Goal: Transaction & Acquisition: Purchase product/service

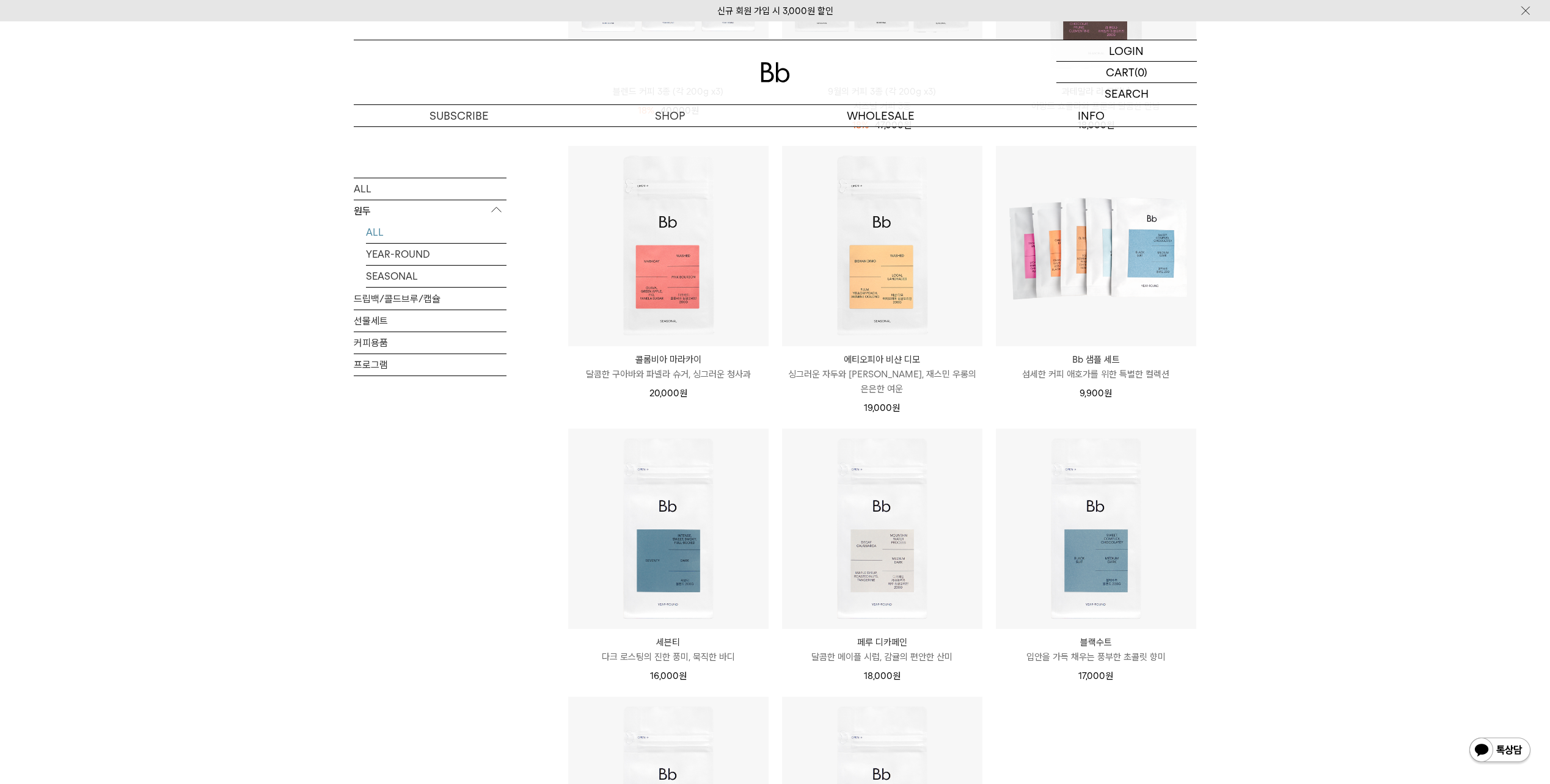
scroll to position [794, 0]
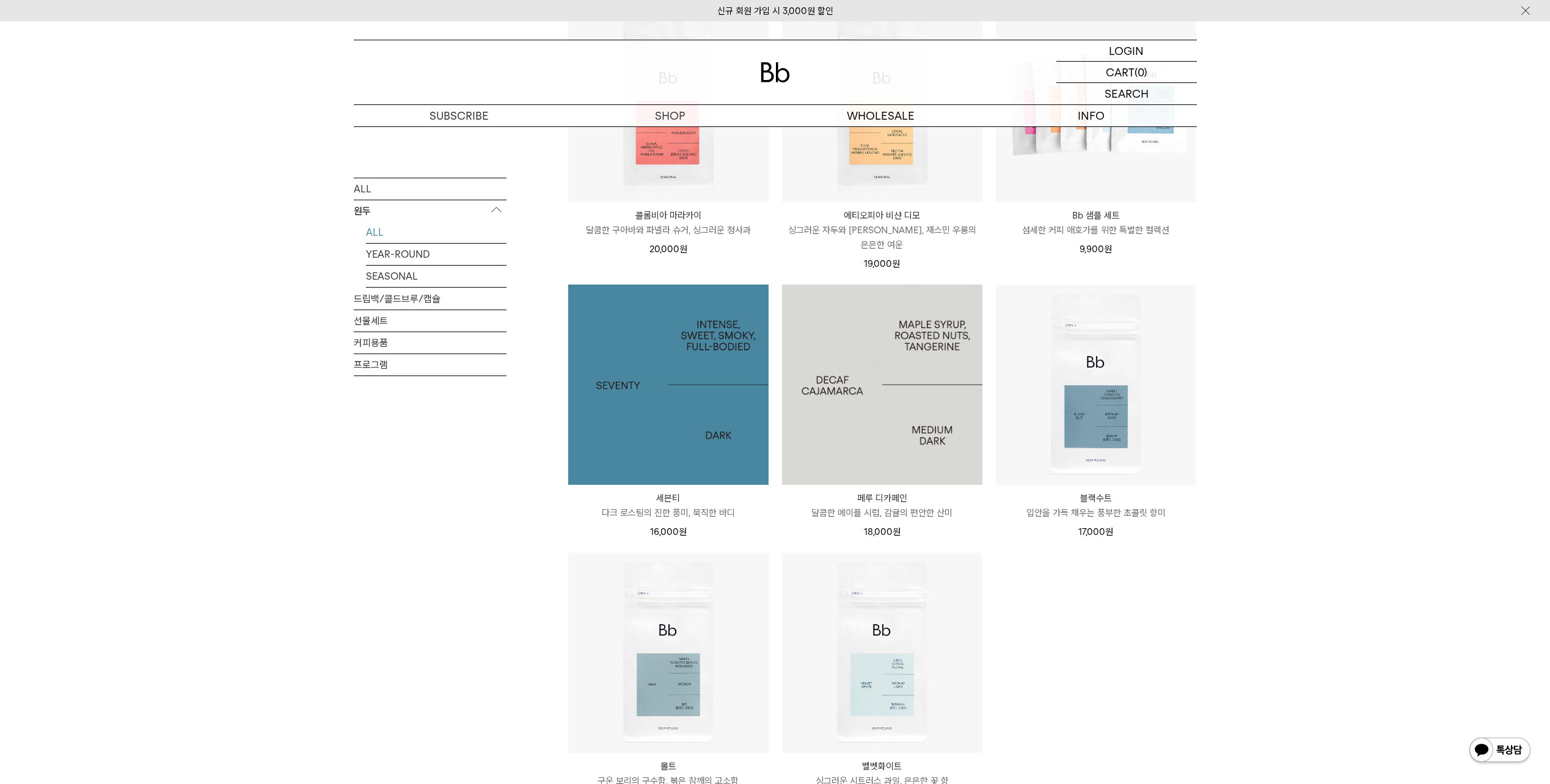
click at [871, 378] on img at bounding box center [882, 385] width 200 height 200
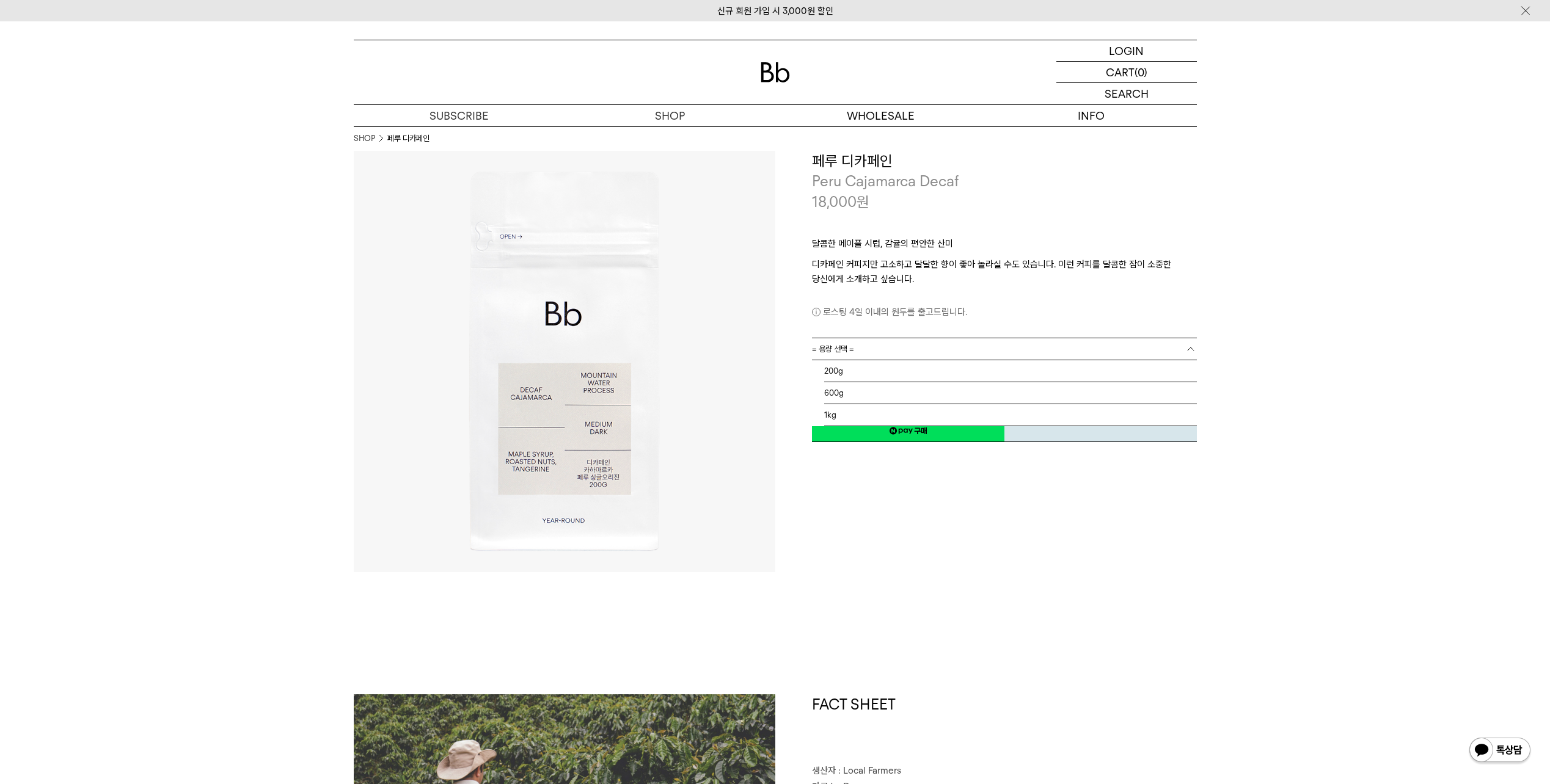
click at [871, 342] on link "= 용량 선택 =" at bounding box center [1003, 348] width 385 height 21
click at [841, 414] on li "1kg" at bounding box center [1011, 416] width 373 height 22
click at [857, 373] on span "= 분쇄도 선택 =" at bounding box center [835, 370] width 48 height 21
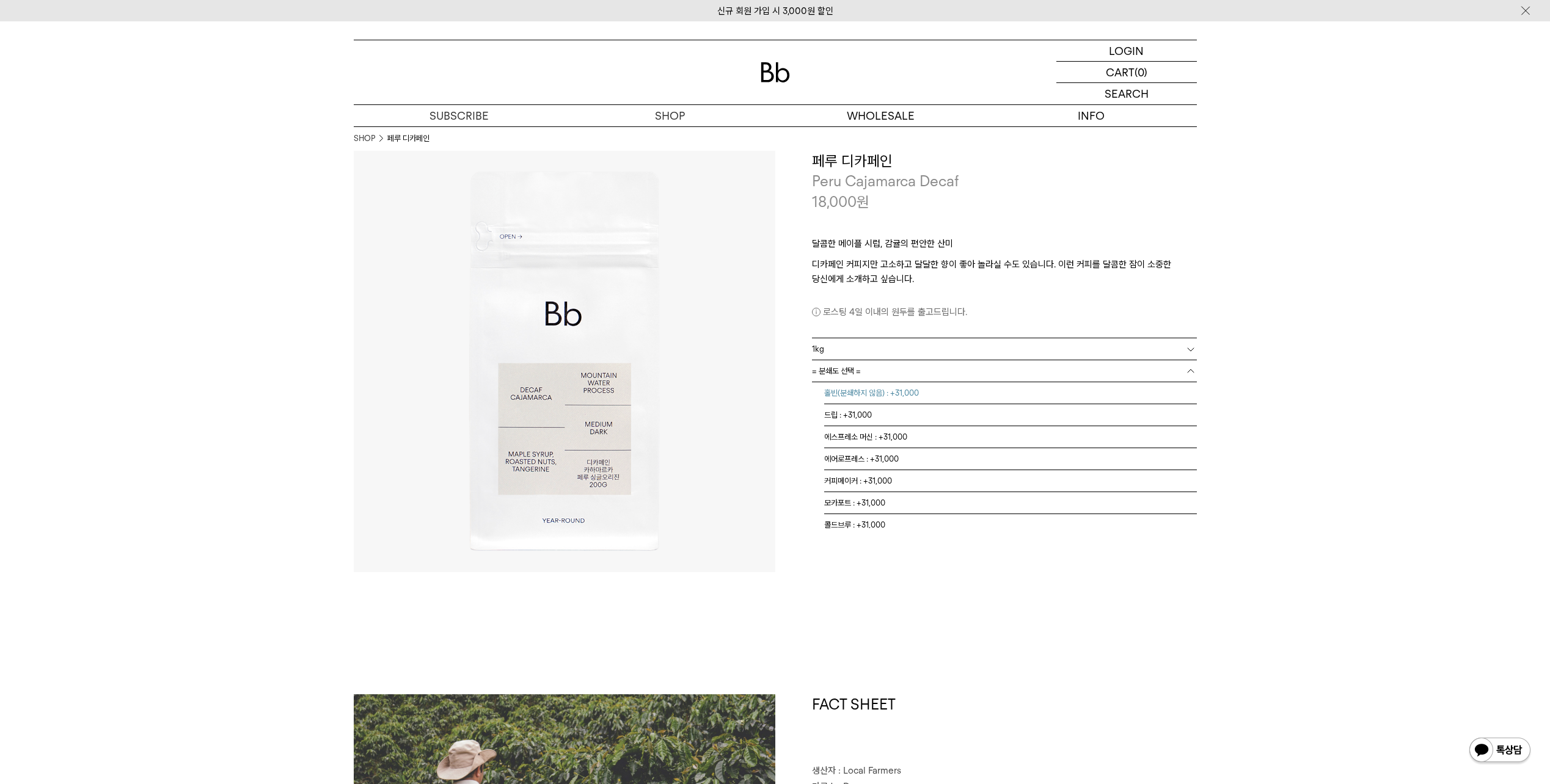
click at [864, 397] on li "홀빈(분쇄하지 않음) : +31,000" at bounding box center [1011, 393] width 373 height 22
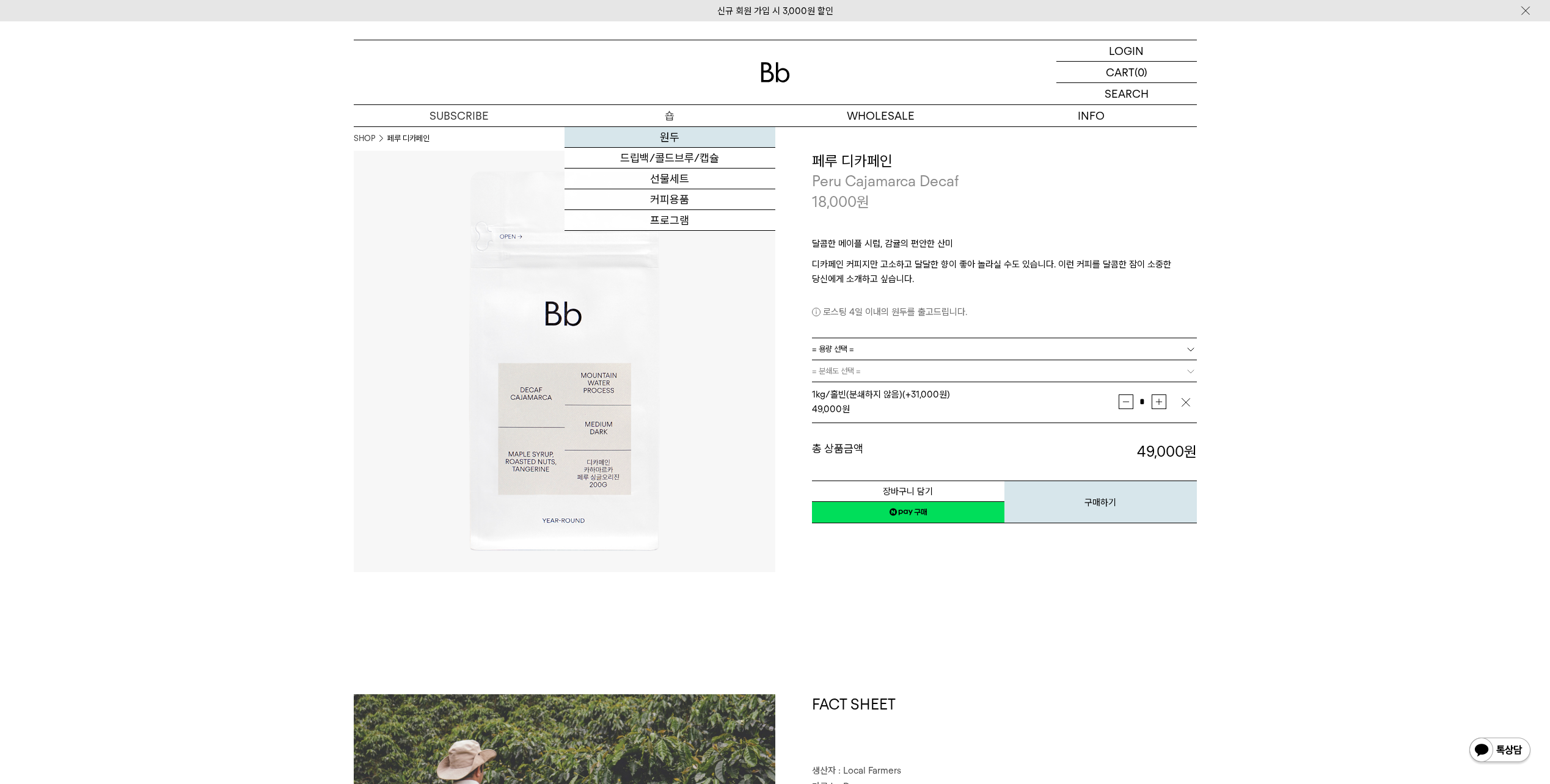
click at [677, 132] on link "원두" at bounding box center [670, 137] width 211 height 21
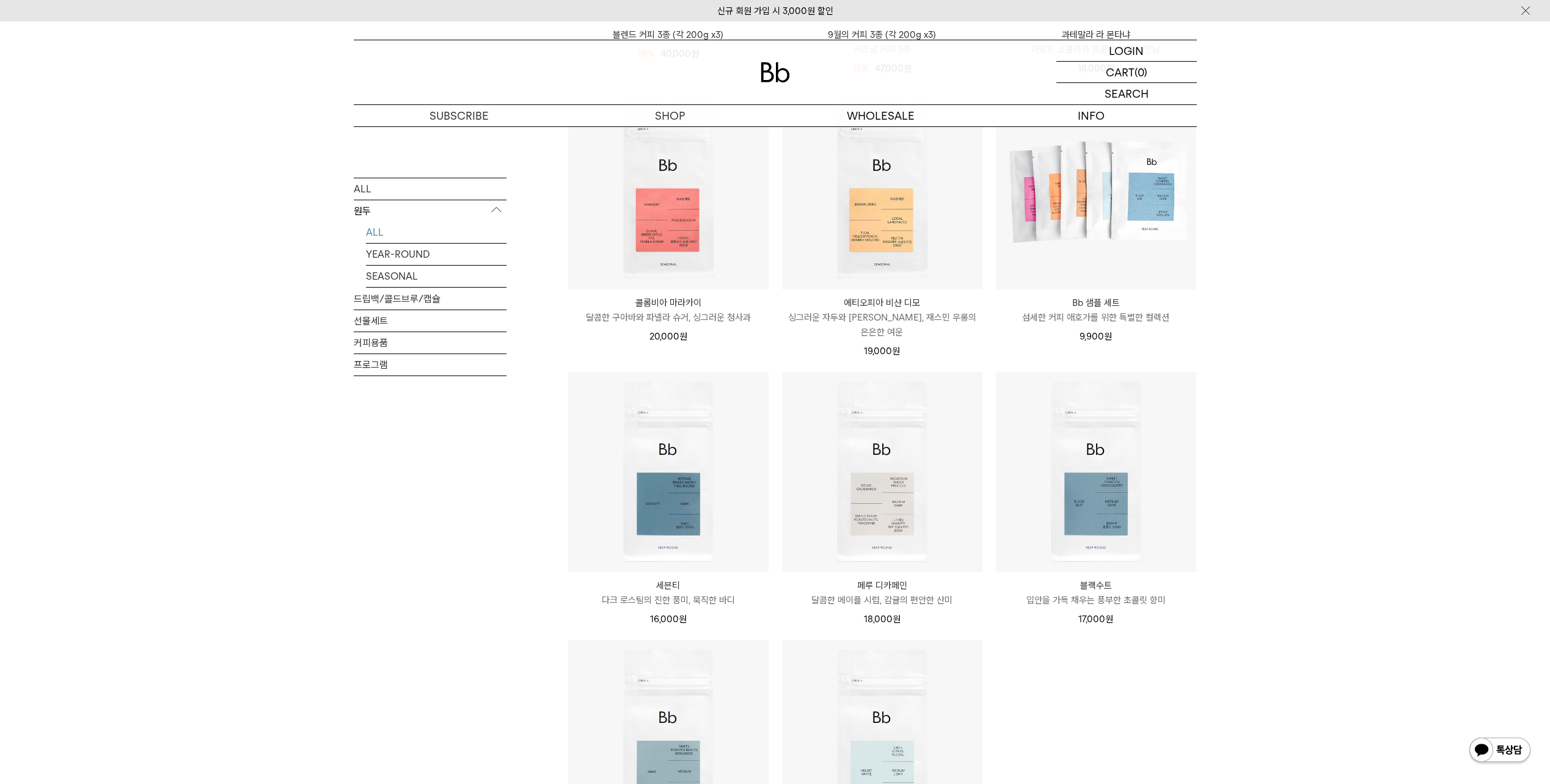
scroll to position [916, 0]
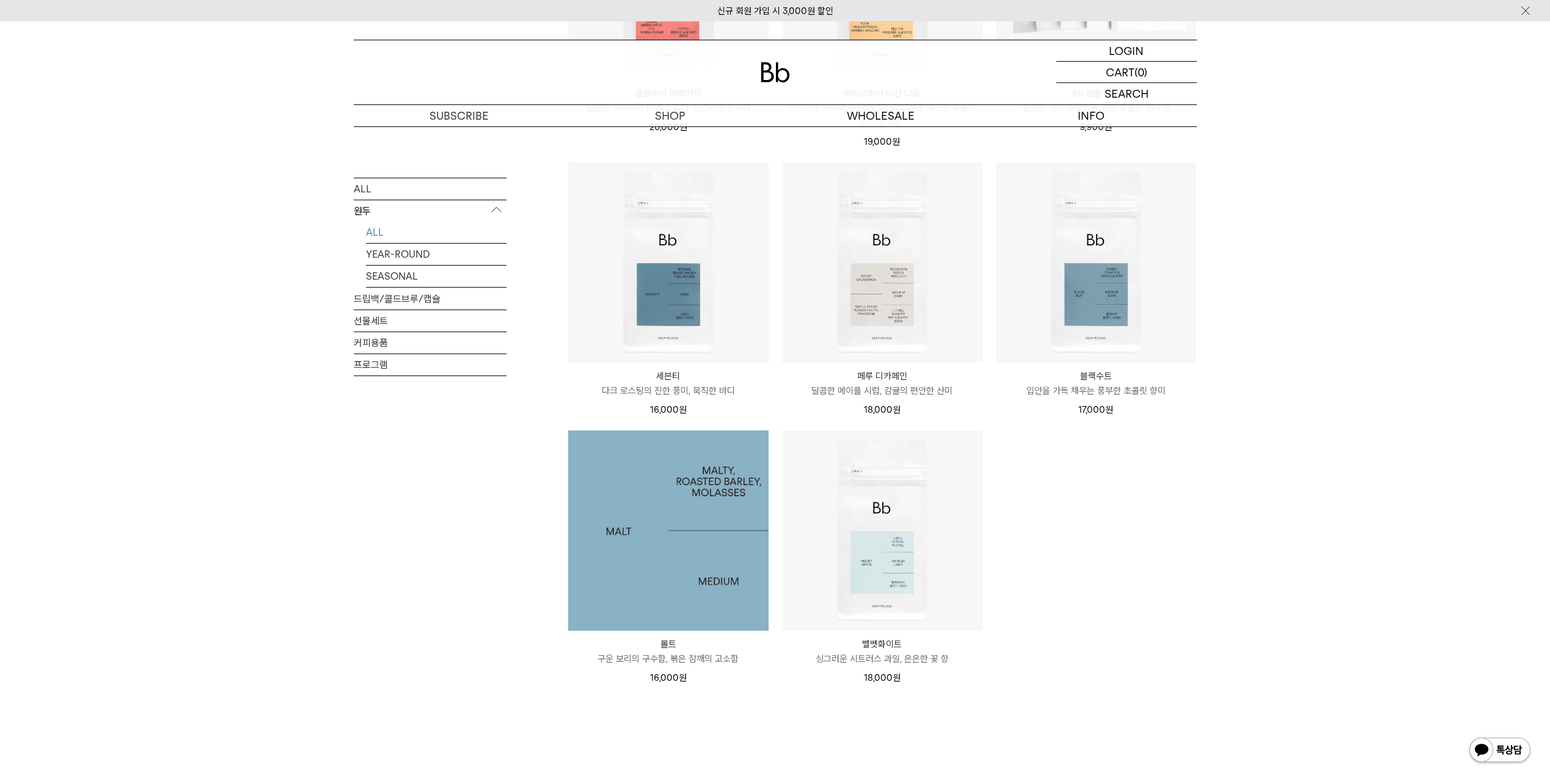
click at [719, 526] on img at bounding box center [668, 530] width 200 height 200
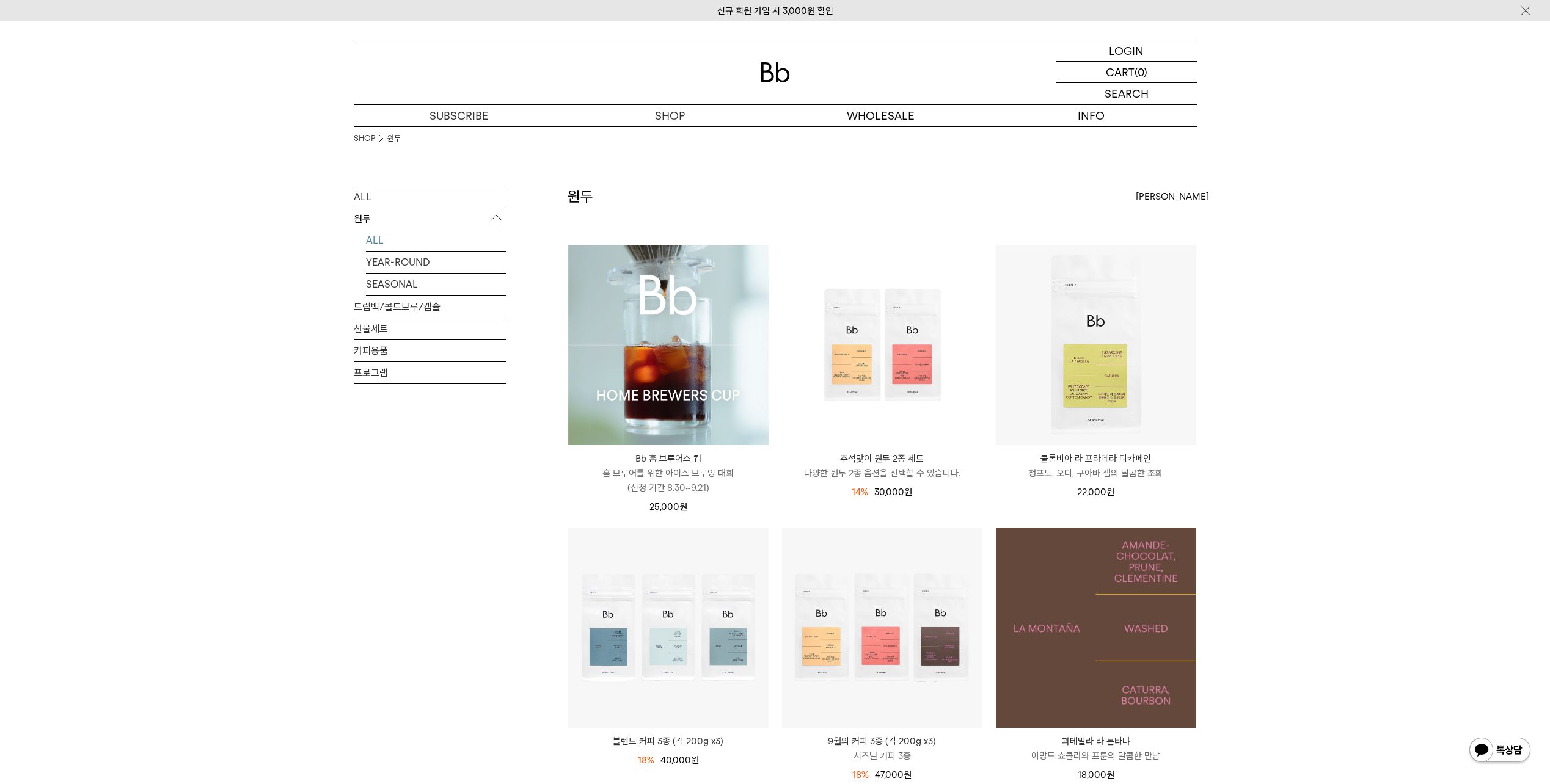
click at [1125, 635] on img at bounding box center [1096, 628] width 200 height 200
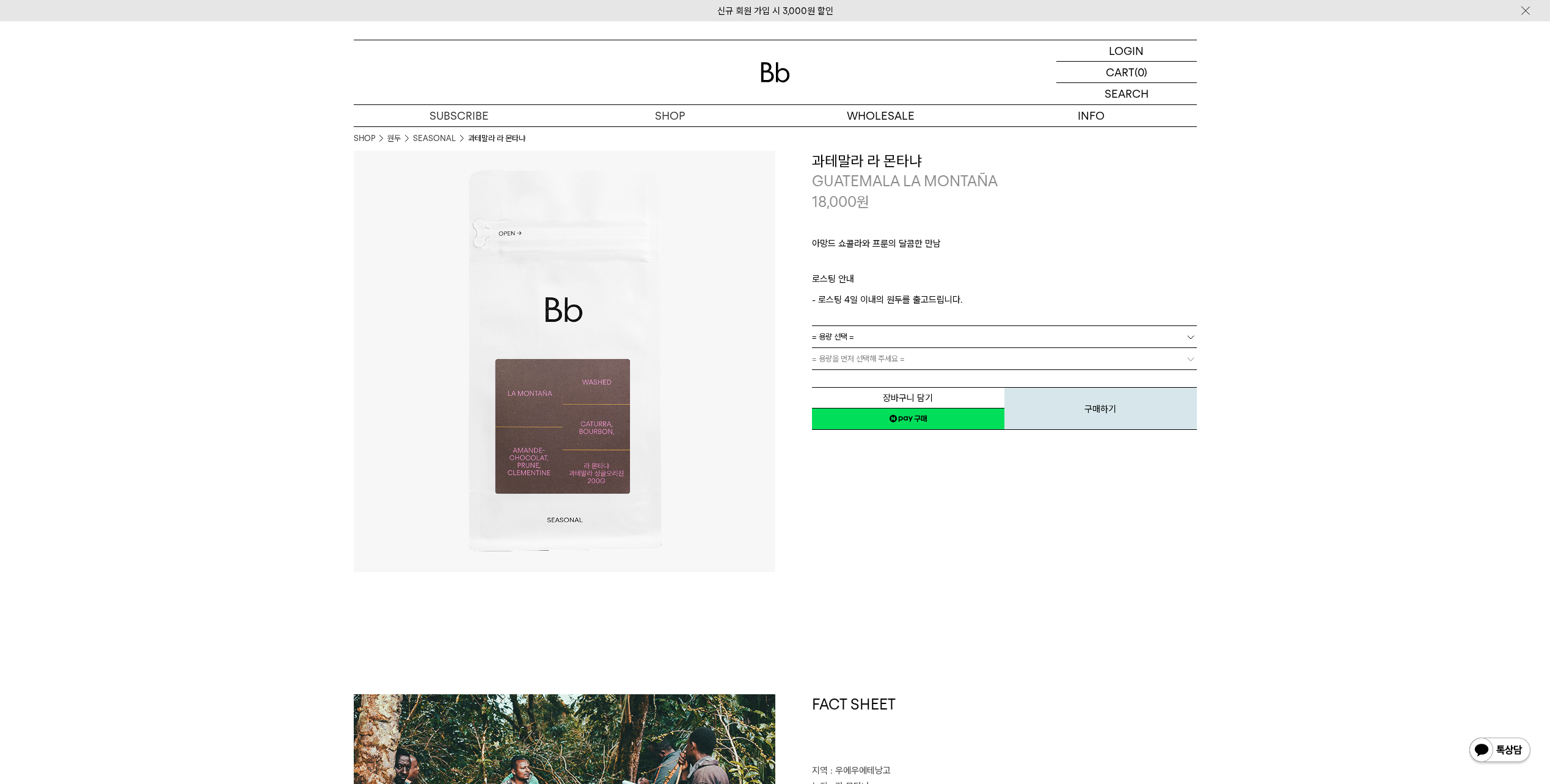
click at [900, 331] on link "= 용량 선택 =" at bounding box center [1003, 336] width 385 height 21
click at [858, 375] on li "600g" at bounding box center [1011, 381] width 373 height 22
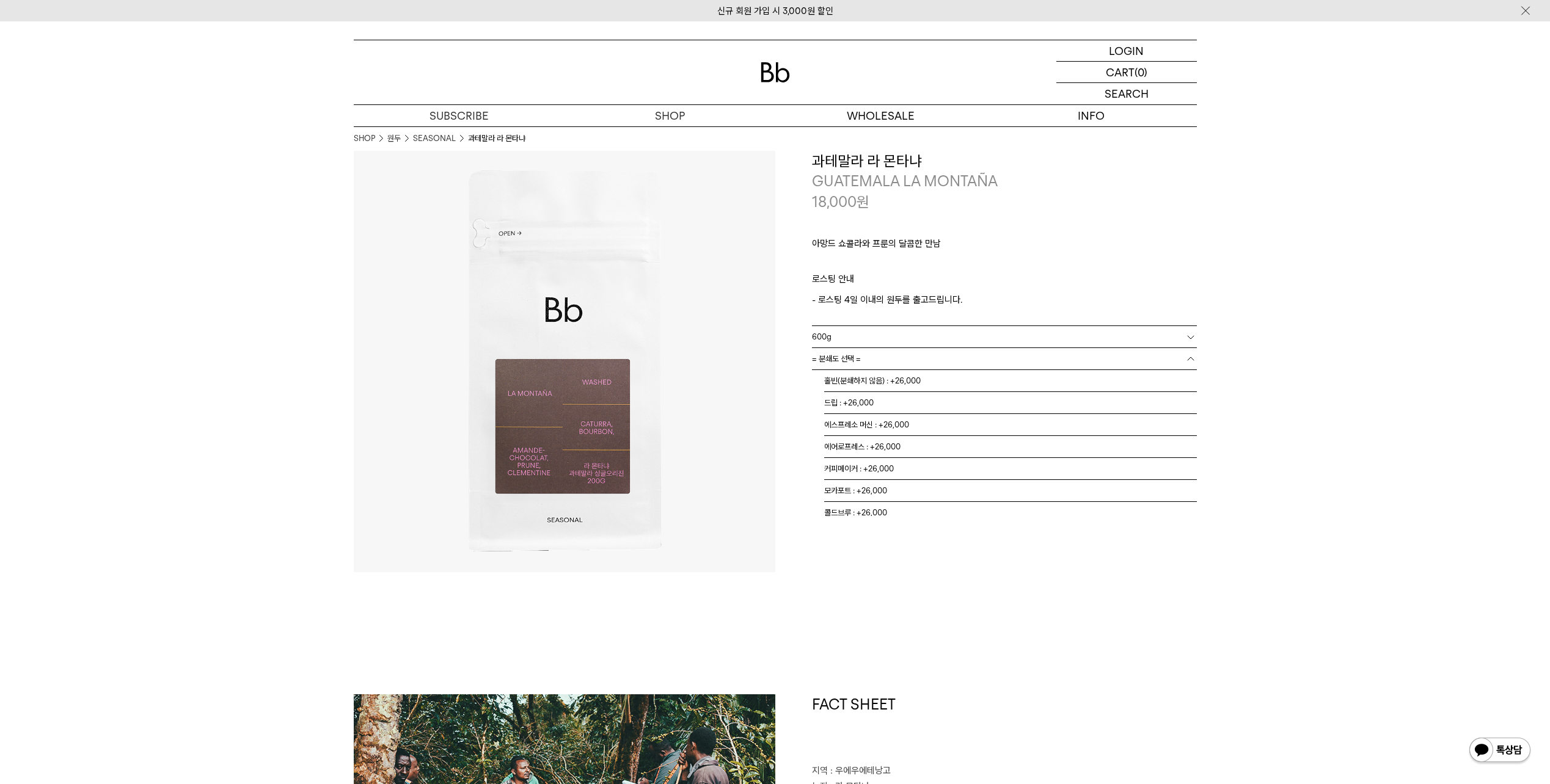
click at [860, 363] on span "= 분쇄도 선택 =" at bounding box center [835, 358] width 48 height 21
click at [869, 384] on li "홀빈(분쇄하지 않음) : +26,000" at bounding box center [1011, 381] width 373 height 22
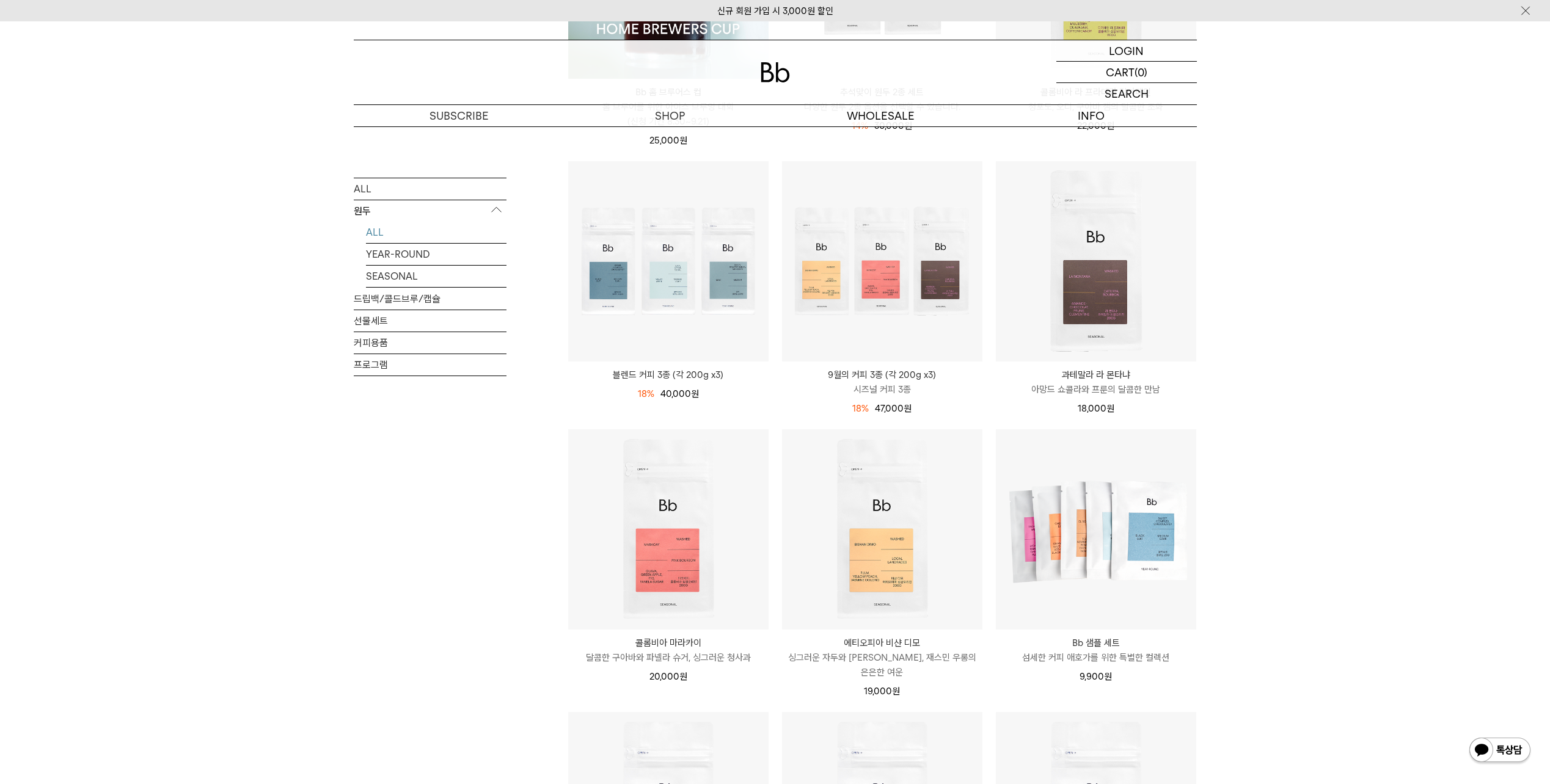
scroll to position [794, 0]
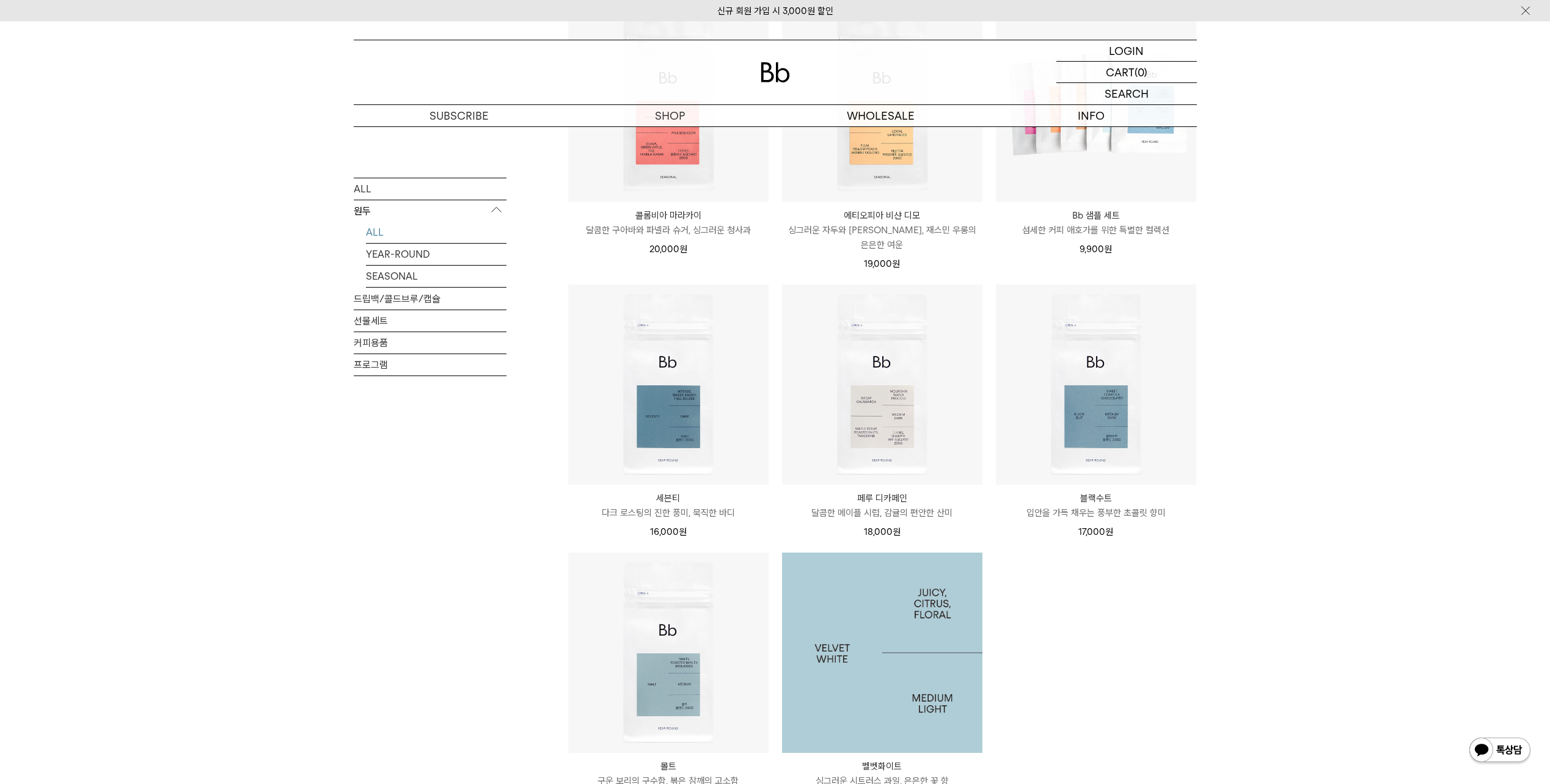
click at [893, 653] on img at bounding box center [882, 652] width 200 height 200
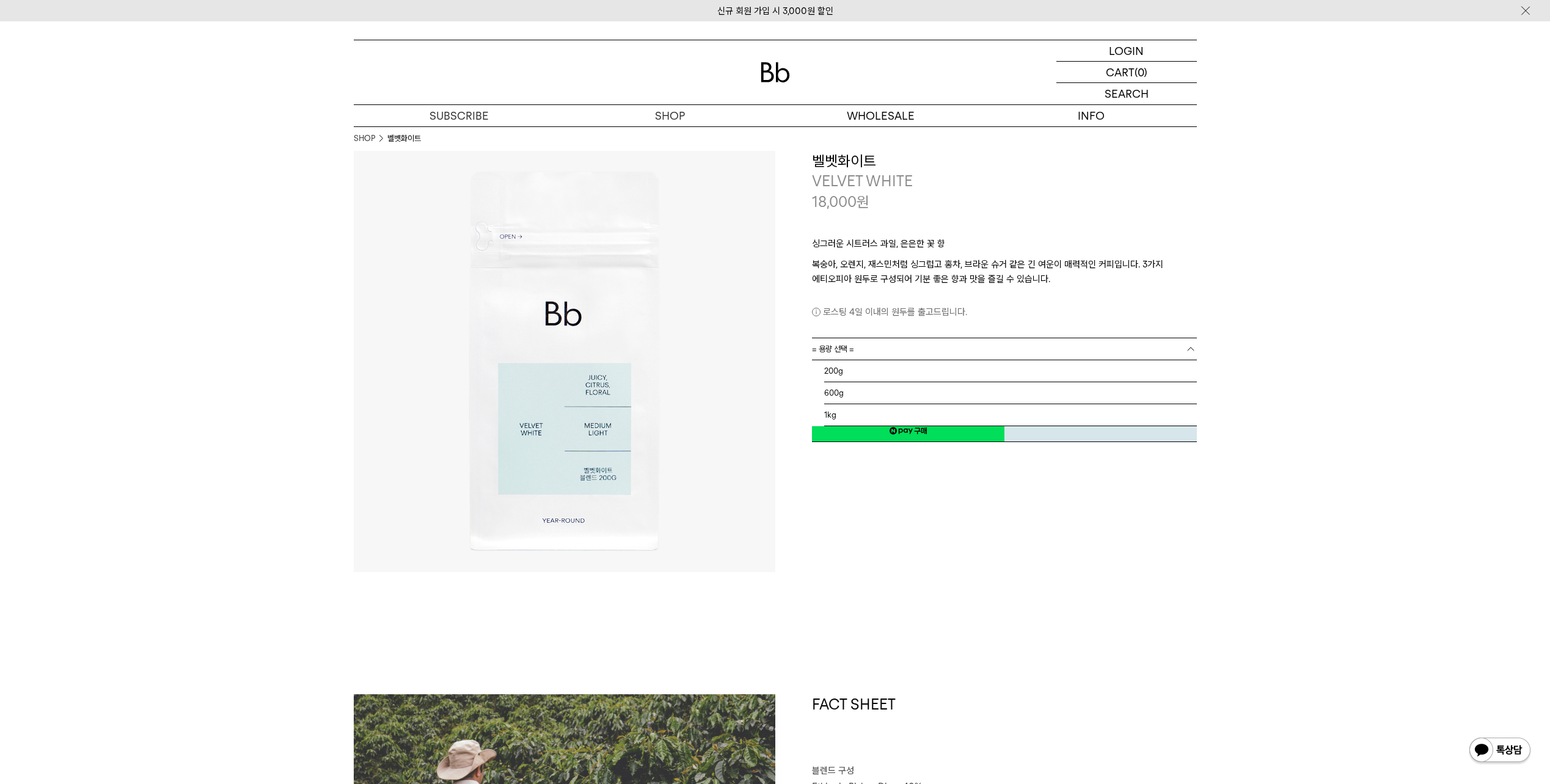
click at [844, 351] on span "= 용량 선택 =" at bounding box center [833, 348] width 42 height 21
click at [836, 414] on li "1kg" at bounding box center [1011, 416] width 373 height 22
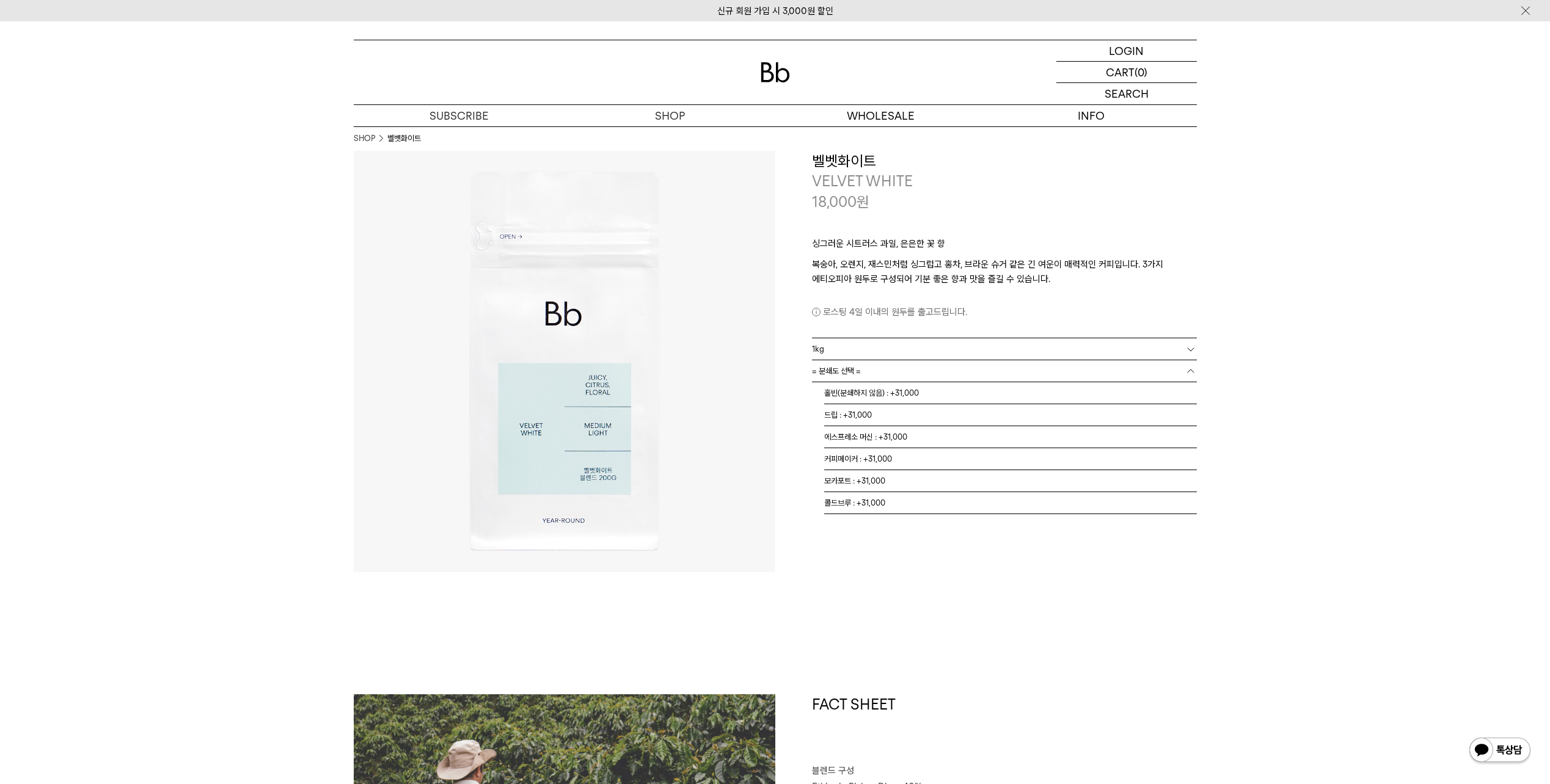
click at [852, 375] on span "= 분쇄도 선택 =" at bounding box center [835, 370] width 48 height 21
click at [865, 397] on li "홀빈(분쇄하지 않음) : +31,000" at bounding box center [1011, 393] width 373 height 22
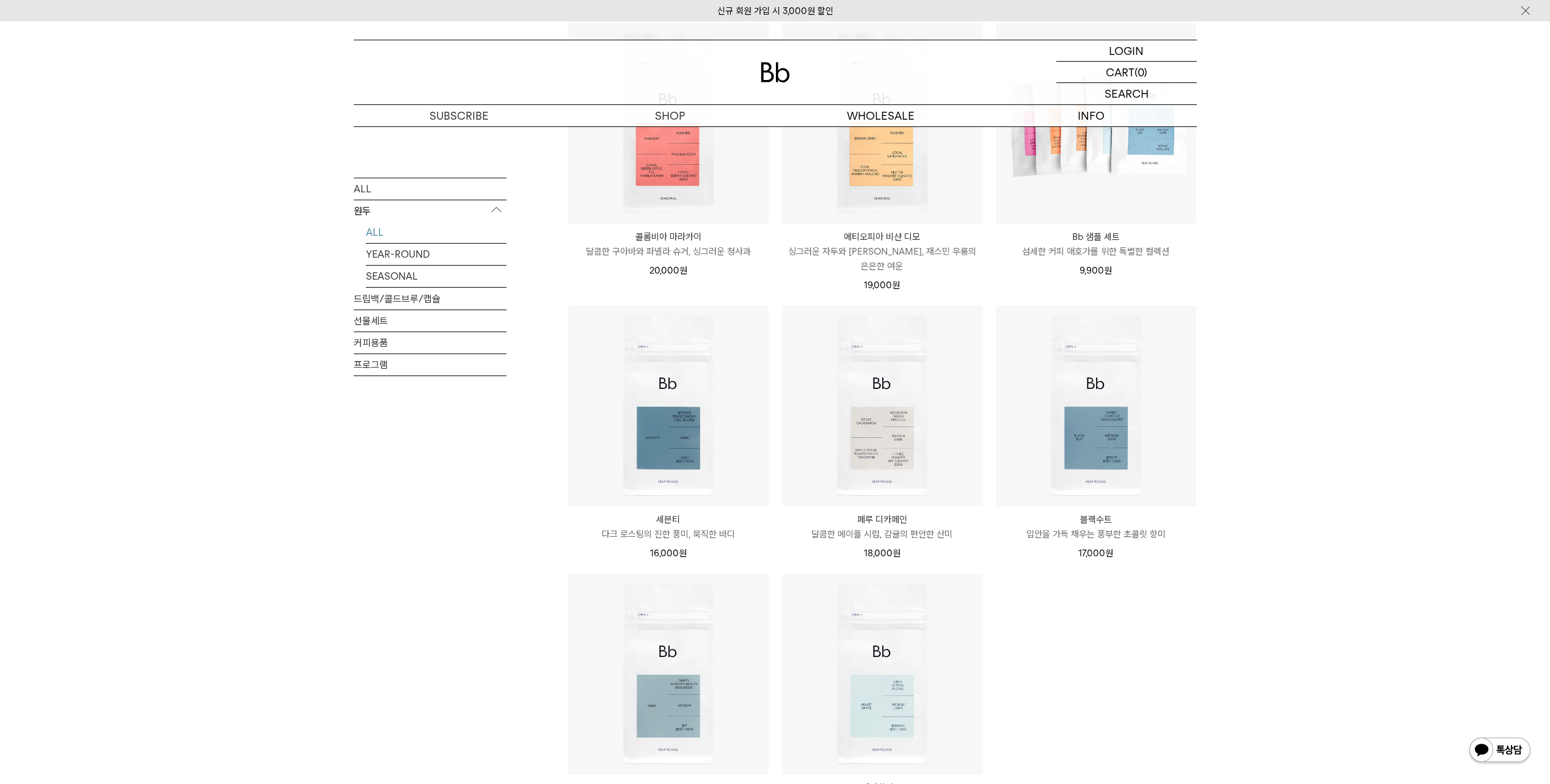
scroll to position [794, 0]
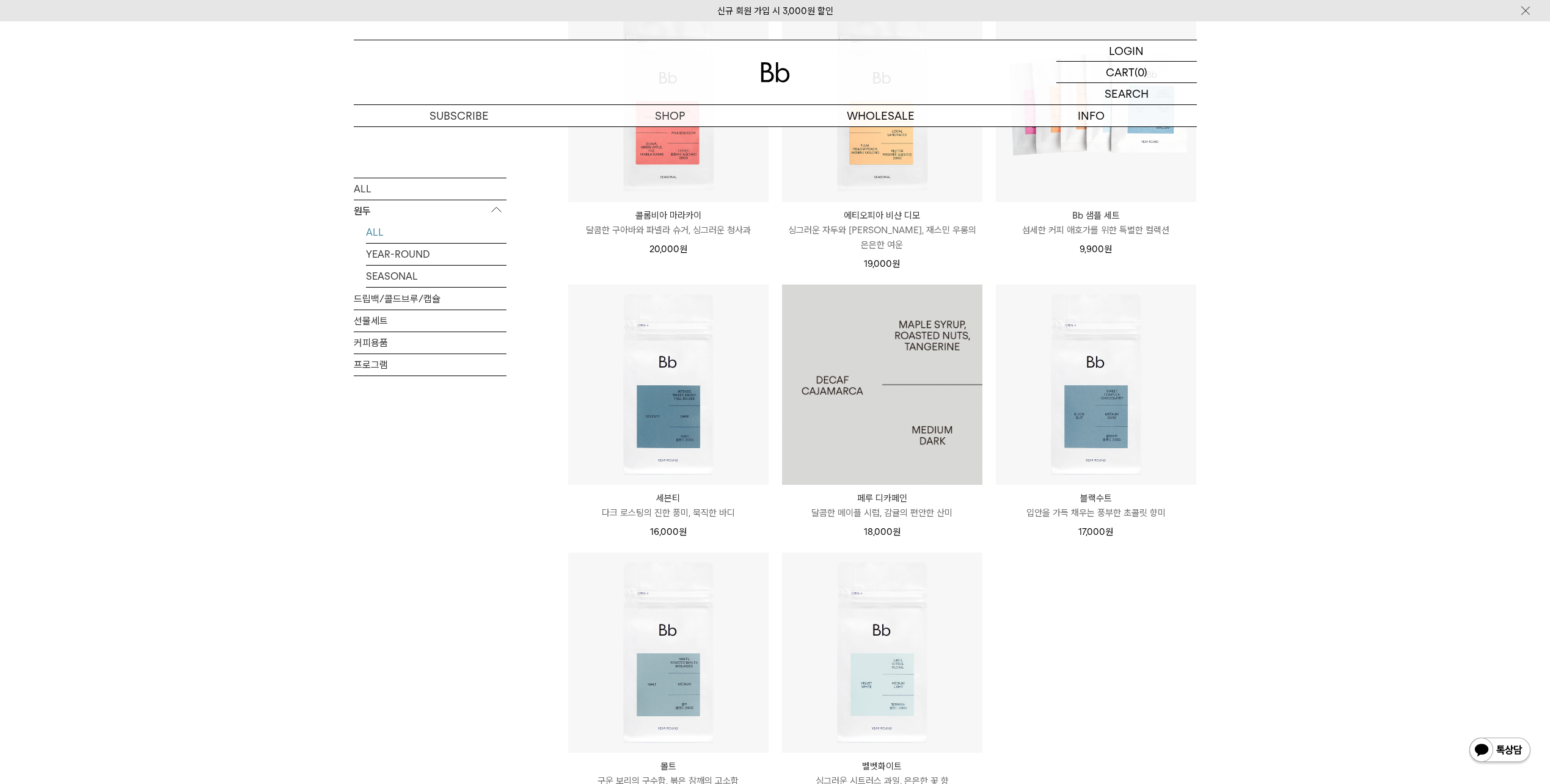
click at [896, 388] on img at bounding box center [882, 385] width 200 height 200
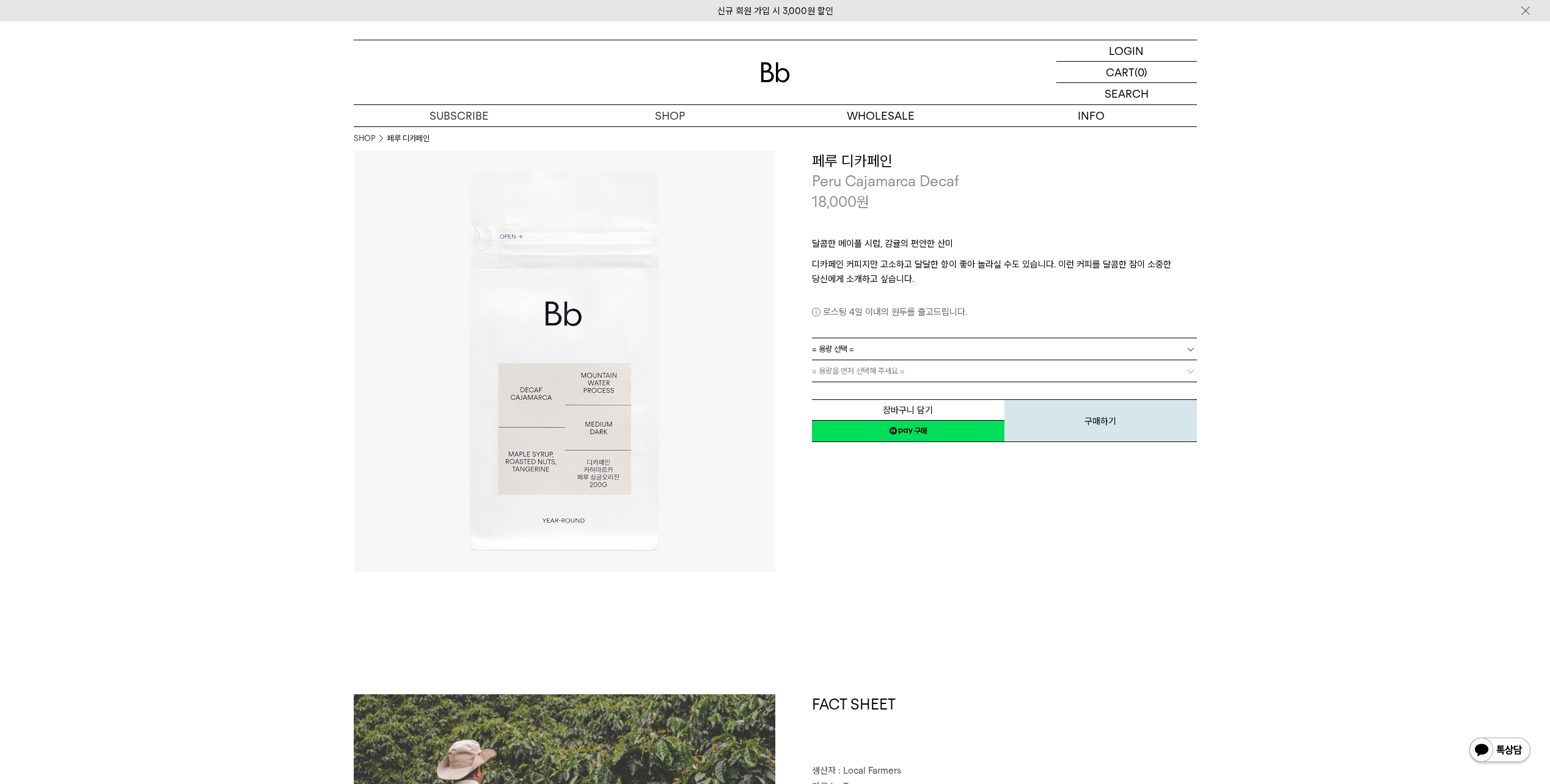
click at [851, 356] on span "= 용량 선택 =" at bounding box center [833, 348] width 42 height 21
click at [841, 410] on li "1kg" at bounding box center [1011, 416] width 373 height 22
click at [849, 373] on span "= 분쇄도 선택 =" at bounding box center [835, 370] width 48 height 21
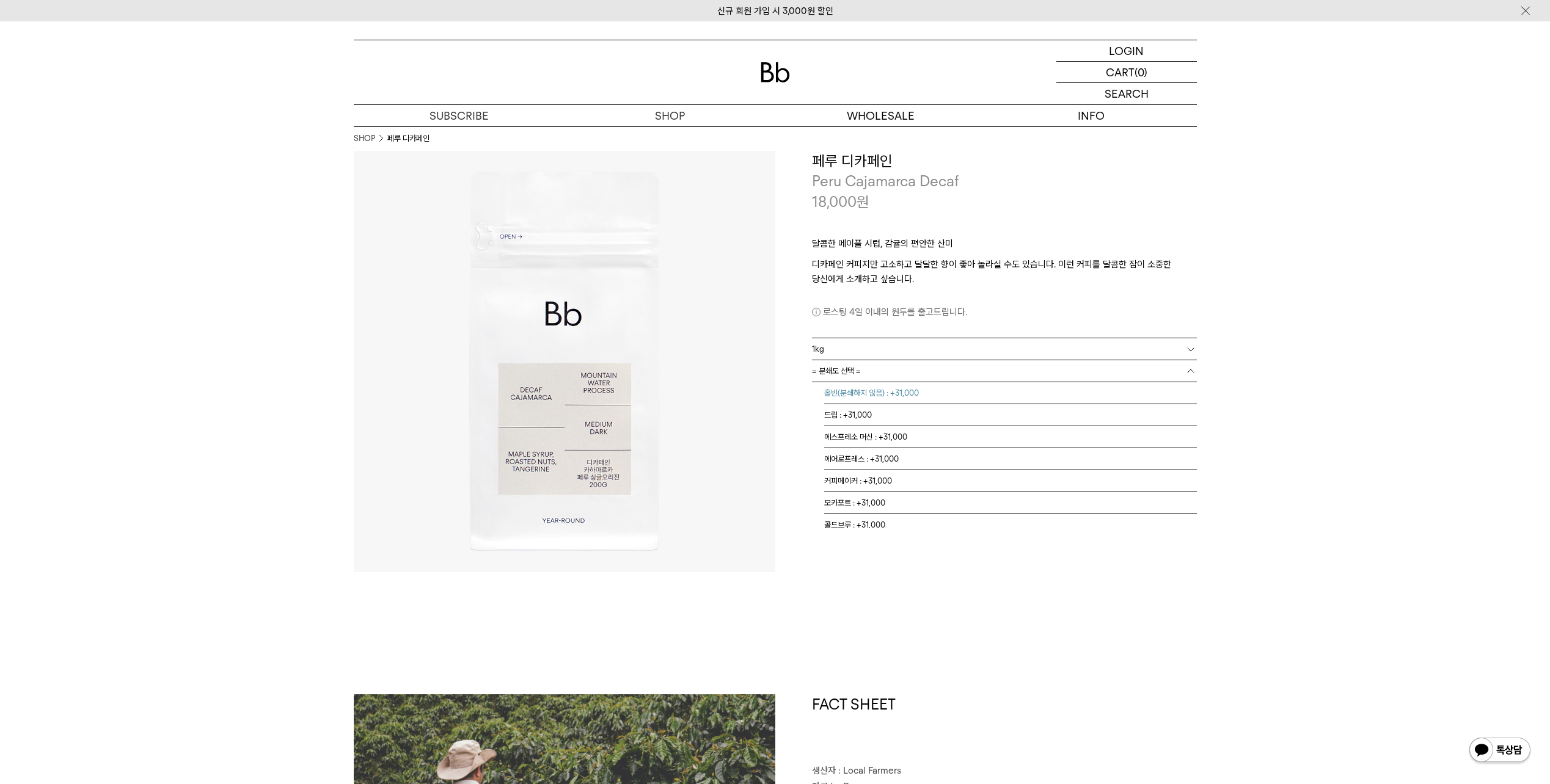
click at [861, 393] on li "홀빈(분쇄하지 않음) : +31,000" at bounding box center [1011, 393] width 373 height 22
